Goal: Check status

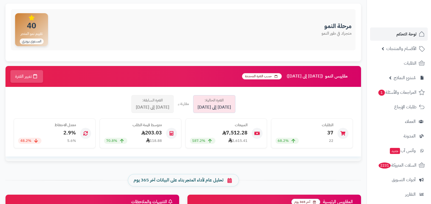
scroll to position [68, 0]
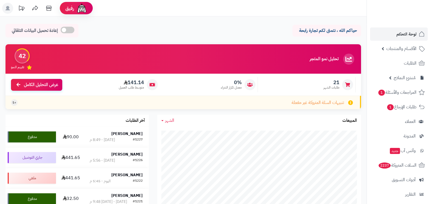
click at [107, 140] on div "#1227 اليوم - 8:49 م" at bounding box center [116, 139] width 53 height 5
